Goal: Information Seeking & Learning: Find specific fact

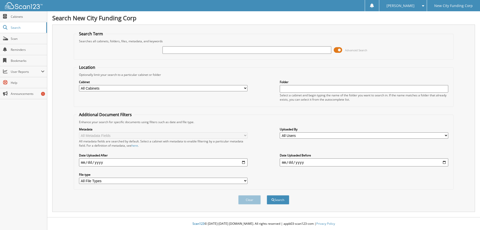
click at [336, 50] on span at bounding box center [338, 50] width 9 height 8
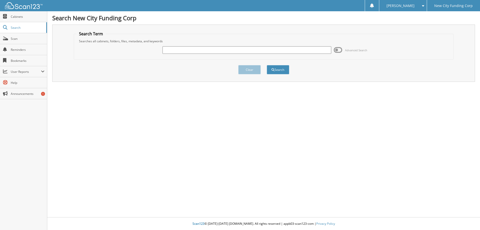
click at [283, 51] on input "text" at bounding box center [247, 50] width 169 height 8
type input "366738"
click at [267, 65] on button "Search" at bounding box center [278, 69] width 23 height 9
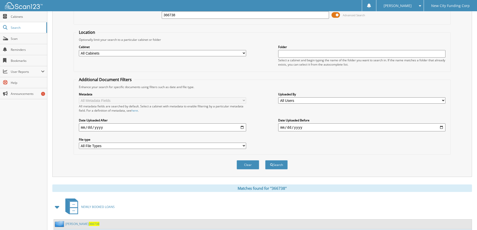
scroll to position [69, 0]
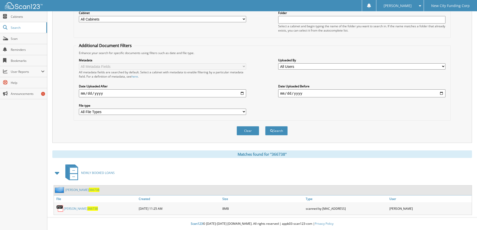
click at [75, 209] on link "[PERSON_NAME] 366738" at bounding box center [81, 208] width 34 height 4
